Goal: Information Seeking & Learning: Learn about a topic

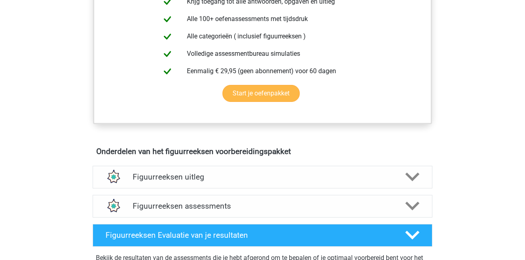
scroll to position [330, 0]
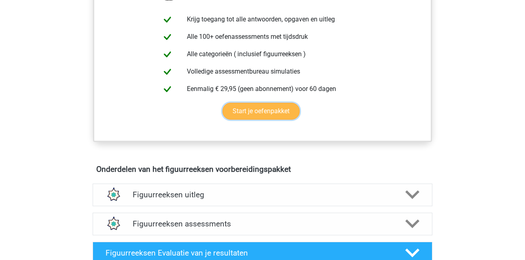
click at [262, 113] on link "Start je oefenpakket" at bounding box center [260, 111] width 77 height 17
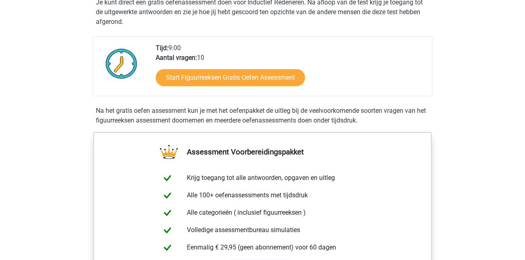
scroll to position [165, 0]
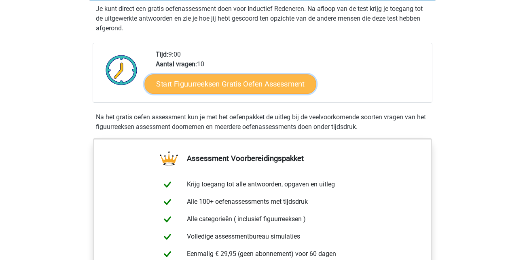
click at [236, 84] on link "Start Figuurreeksen Gratis Oefen Assessment" at bounding box center [230, 83] width 171 height 19
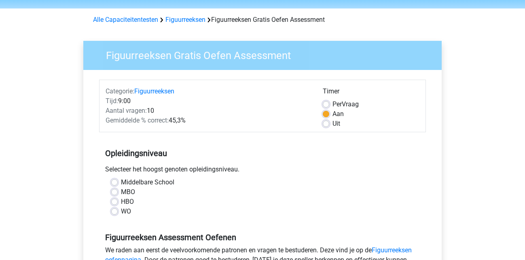
scroll to position [41, 0]
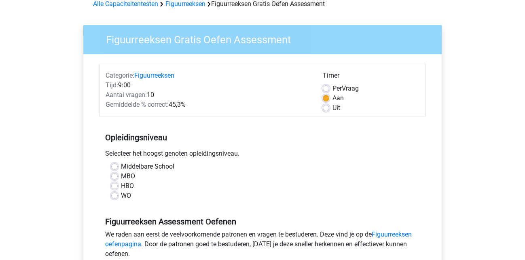
click at [121, 178] on label "MBO" at bounding box center [128, 176] width 14 height 10
click at [114, 178] on input "MBO" at bounding box center [114, 175] width 6 height 8
radio input "true"
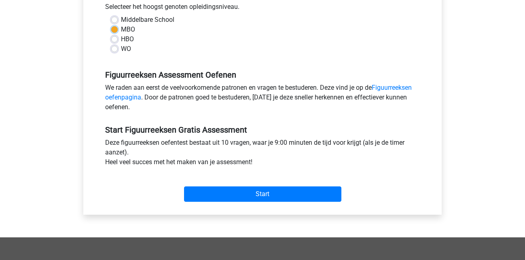
scroll to position [206, 0]
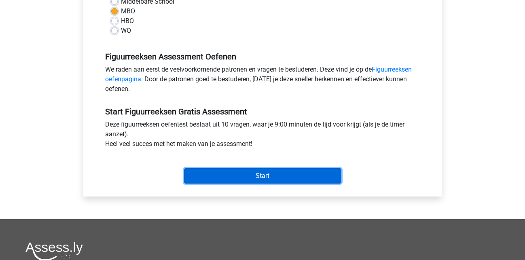
click at [265, 175] on input "Start" at bounding box center [262, 175] width 157 height 15
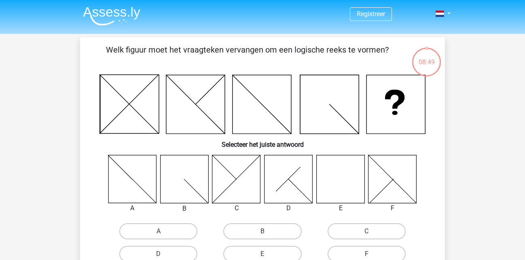
click at [325, 180] on icon at bounding box center [340, 179] width 48 height 48
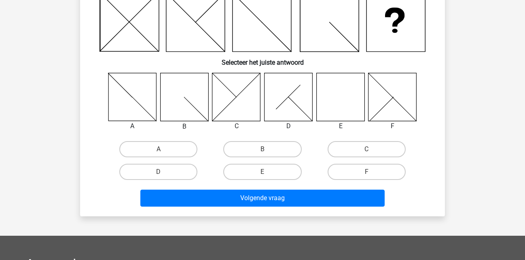
scroll to position [82, 0]
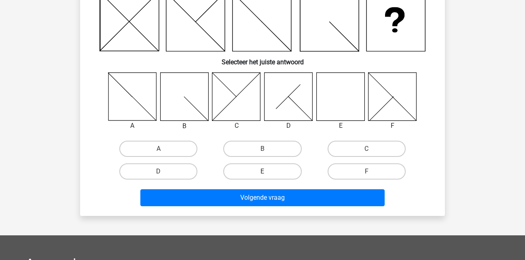
click at [259, 173] on label "E" at bounding box center [262, 171] width 78 height 16
click at [262, 173] on input "E" at bounding box center [264, 173] width 5 height 5
radio input "true"
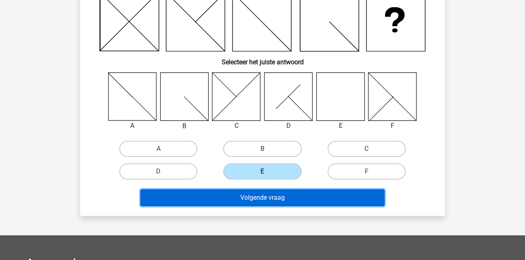
click at [271, 198] on button "Volgende vraag" at bounding box center [262, 197] width 245 height 17
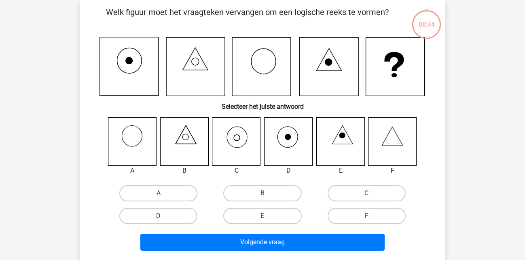
scroll to position [37, 0]
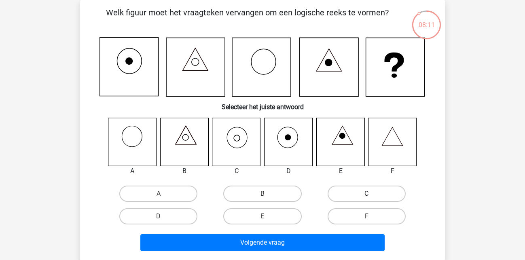
drag, startPoint x: 347, startPoint y: 194, endPoint x: 343, endPoint y: 194, distance: 4.4
click at [347, 194] on label "C" at bounding box center [367, 194] width 78 height 16
click at [366, 194] on input "C" at bounding box center [368, 196] width 5 height 5
radio input "true"
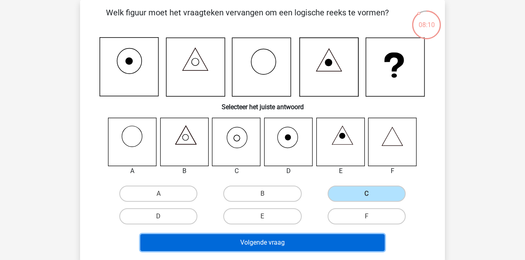
click at [259, 243] on button "Volgende vraag" at bounding box center [262, 242] width 245 height 17
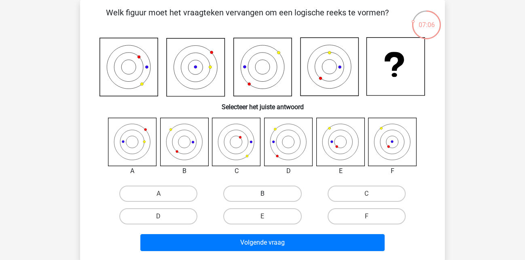
click at [233, 190] on label "B" at bounding box center [262, 194] width 78 height 16
click at [262, 194] on input "B" at bounding box center [264, 196] width 5 height 5
radio input "true"
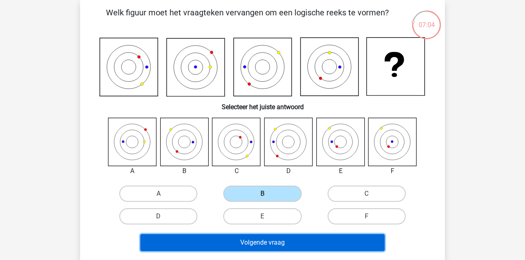
click at [271, 242] on button "Volgende vraag" at bounding box center [262, 242] width 245 height 17
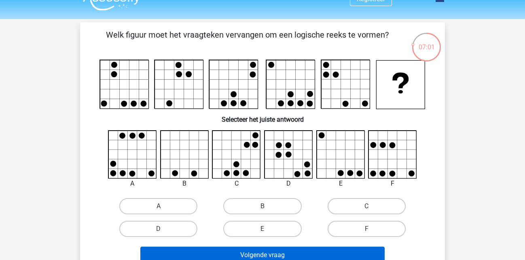
scroll to position [0, 0]
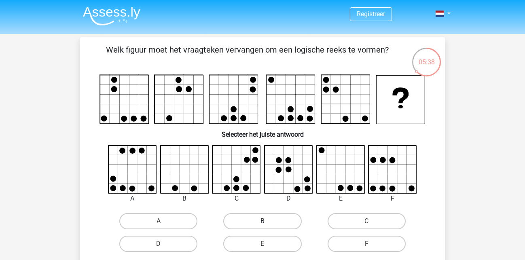
click at [254, 221] on label "B" at bounding box center [262, 221] width 78 height 16
click at [262, 221] on input "B" at bounding box center [264, 223] width 5 height 5
radio input "true"
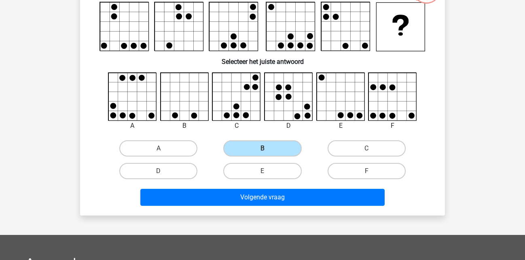
scroll to position [124, 0]
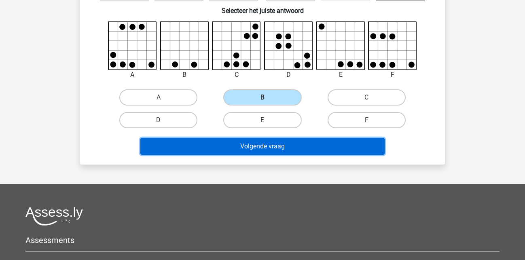
click at [275, 147] on button "Volgende vraag" at bounding box center [262, 146] width 245 height 17
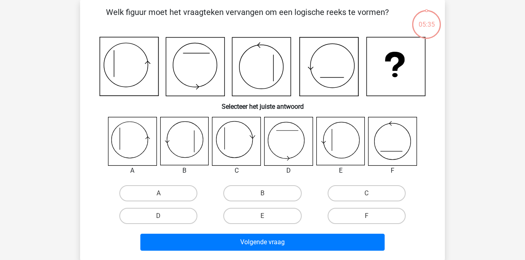
scroll to position [37, 0]
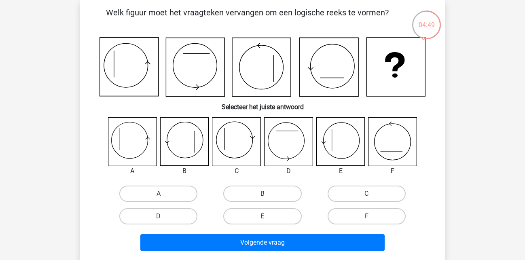
click at [279, 218] on label "E" at bounding box center [262, 216] width 78 height 16
click at [268, 218] on input "E" at bounding box center [264, 218] width 5 height 5
radio input "true"
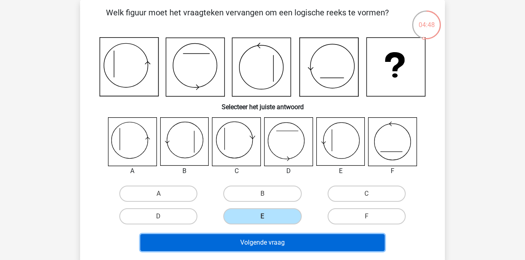
click at [298, 241] on button "Volgende vraag" at bounding box center [262, 242] width 245 height 17
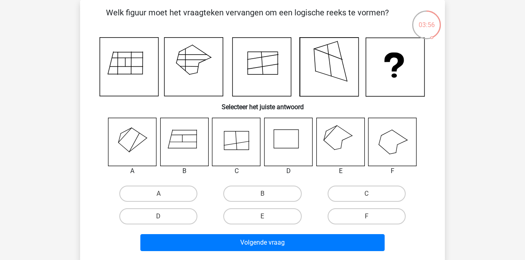
click at [367, 195] on input "C" at bounding box center [368, 196] width 5 height 5
radio input "true"
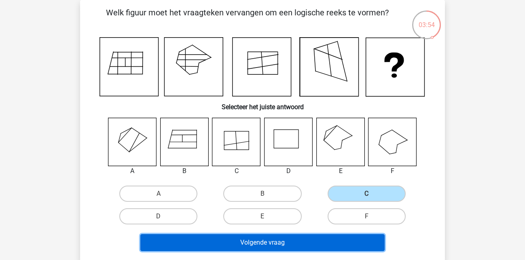
click at [276, 239] on button "Volgende vraag" at bounding box center [262, 242] width 245 height 17
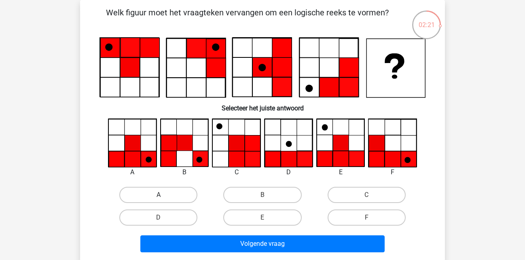
click at [149, 194] on label "A" at bounding box center [158, 195] width 78 height 16
click at [159, 195] on input "A" at bounding box center [161, 197] width 5 height 5
radio input "true"
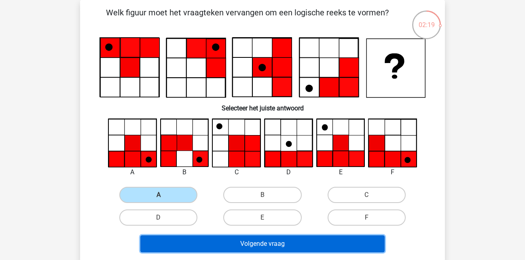
click at [275, 242] on button "Volgende vraag" at bounding box center [262, 243] width 245 height 17
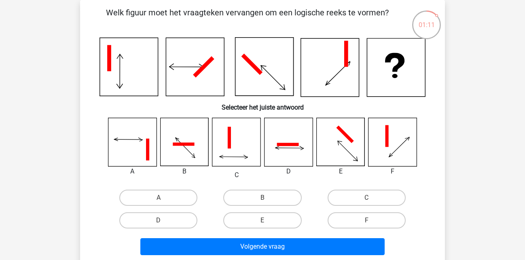
click at [345, 131] on icon at bounding box center [340, 142] width 49 height 49
click at [278, 220] on label "E" at bounding box center [262, 220] width 78 height 16
click at [268, 220] on input "E" at bounding box center [264, 222] width 5 height 5
radio input "true"
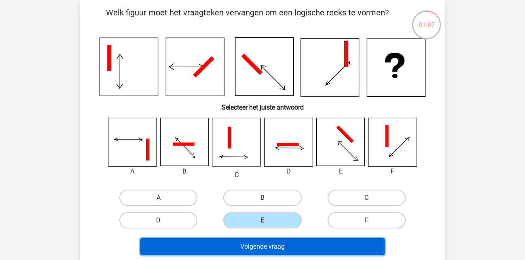
click at [281, 246] on button "Volgende vraag" at bounding box center [262, 246] width 245 height 17
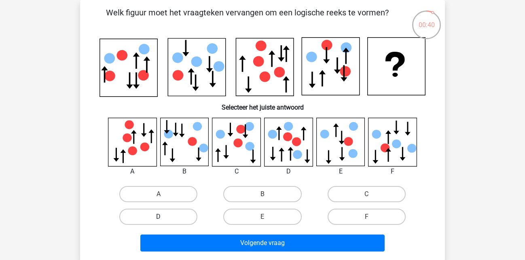
click at [169, 221] on label "D" at bounding box center [158, 217] width 78 height 16
click at [164, 221] on input "D" at bounding box center [161, 219] width 5 height 5
radio input "true"
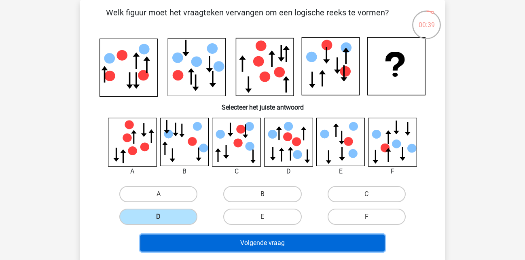
click at [265, 241] on button "Volgende vraag" at bounding box center [262, 243] width 245 height 17
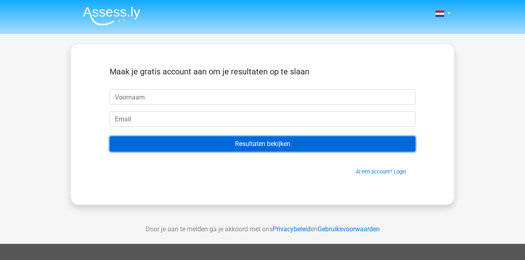
click at [278, 142] on input "Resultaten bekijken" at bounding box center [263, 143] width 306 height 15
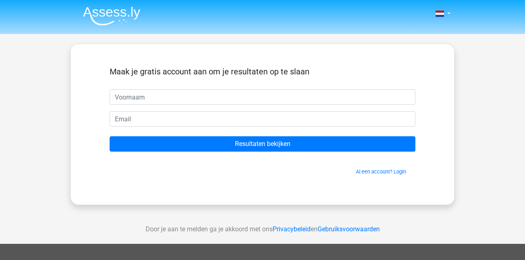
click at [284, 85] on div "Maak je gratis account aan om je resultaten op te slaan" at bounding box center [263, 78] width 306 height 23
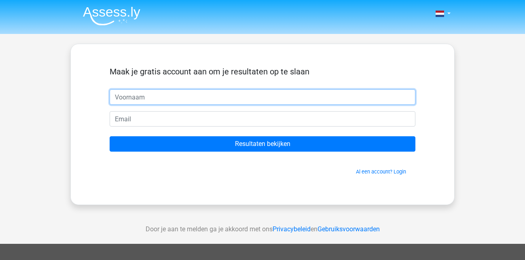
click at [285, 93] on input "text" at bounding box center [263, 96] width 306 height 15
type input "rene"
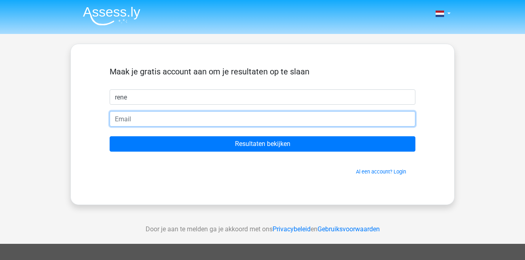
click at [184, 117] on input "email" at bounding box center [263, 118] width 306 height 15
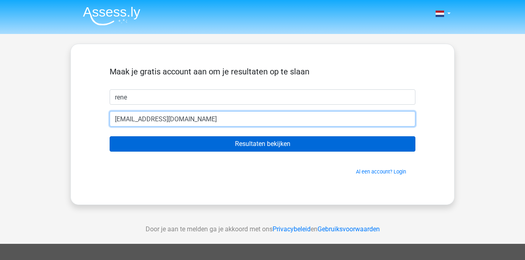
type input "[EMAIL_ADDRESS][DOMAIN_NAME]"
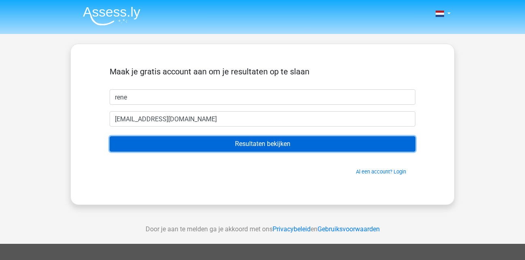
click at [259, 144] on input "Resultaten bekijken" at bounding box center [263, 143] width 306 height 15
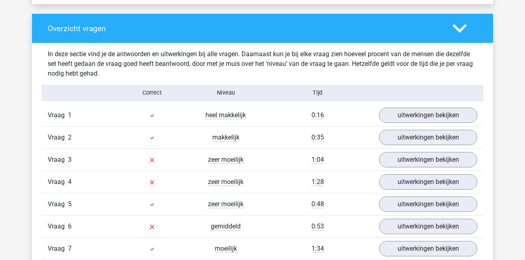
scroll to position [619, 0]
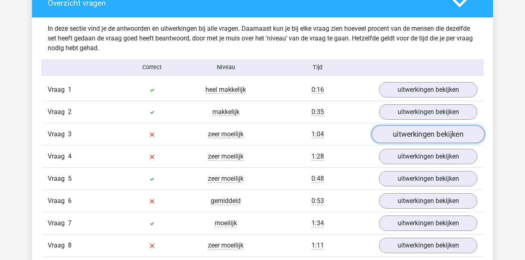
click at [431, 135] on link "uitwerkingen bekijken" at bounding box center [428, 134] width 113 height 18
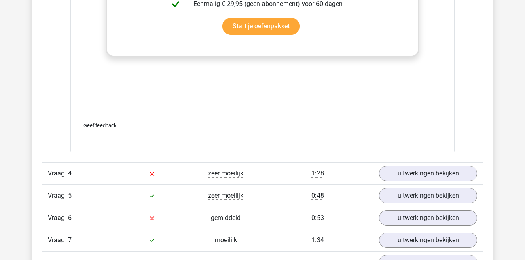
scroll to position [1361, 0]
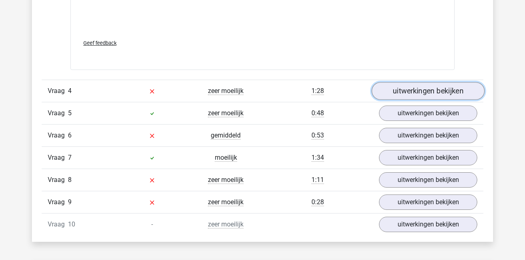
click at [417, 91] on link "uitwerkingen bekijken" at bounding box center [428, 91] width 113 height 18
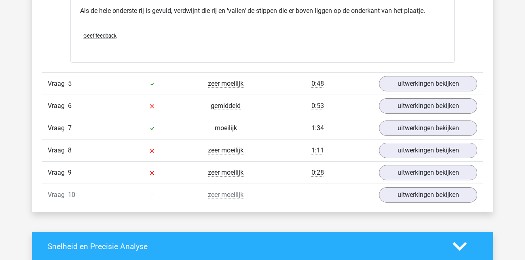
scroll to position [1897, 0]
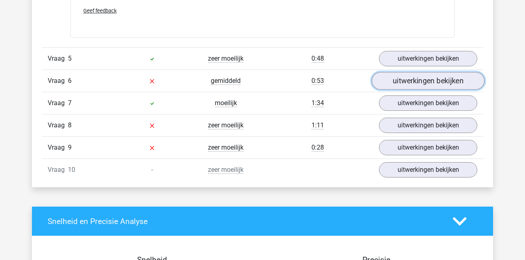
click at [426, 81] on link "uitwerkingen bekijken" at bounding box center [428, 81] width 113 height 18
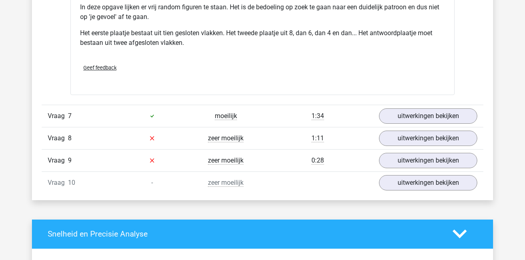
scroll to position [2392, 0]
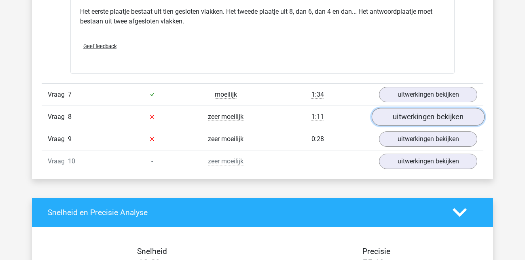
click at [412, 114] on link "uitwerkingen bekijken" at bounding box center [428, 117] width 113 height 18
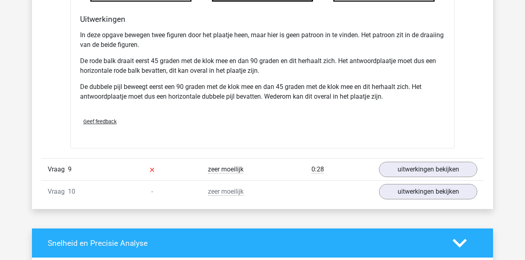
scroll to position [2887, 0]
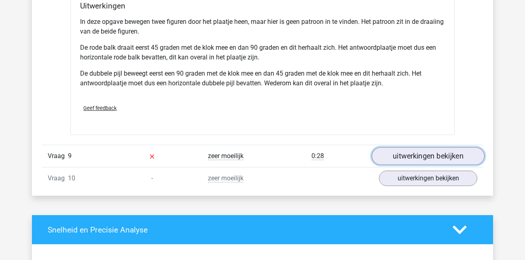
click at [419, 155] on link "uitwerkingen bekijken" at bounding box center [428, 156] width 113 height 18
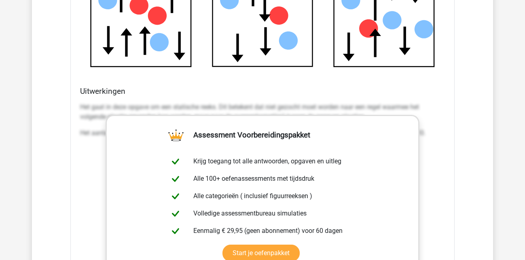
scroll to position [3341, 0]
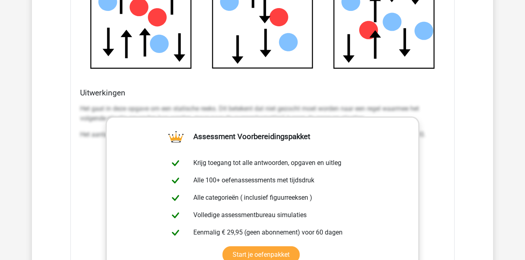
drag, startPoint x: 428, startPoint y: 97, endPoint x: 424, endPoint y: 95, distance: 4.7
click at [428, 97] on h4 "Uitwerkingen" at bounding box center [262, 92] width 365 height 9
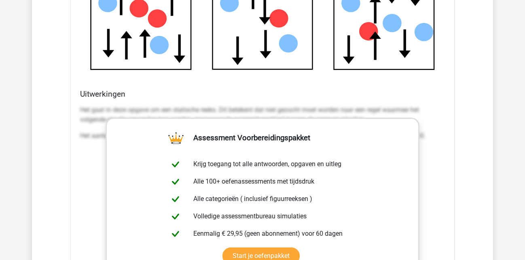
scroll to position [3300, 0]
